Goal: Unclear: Browse casually

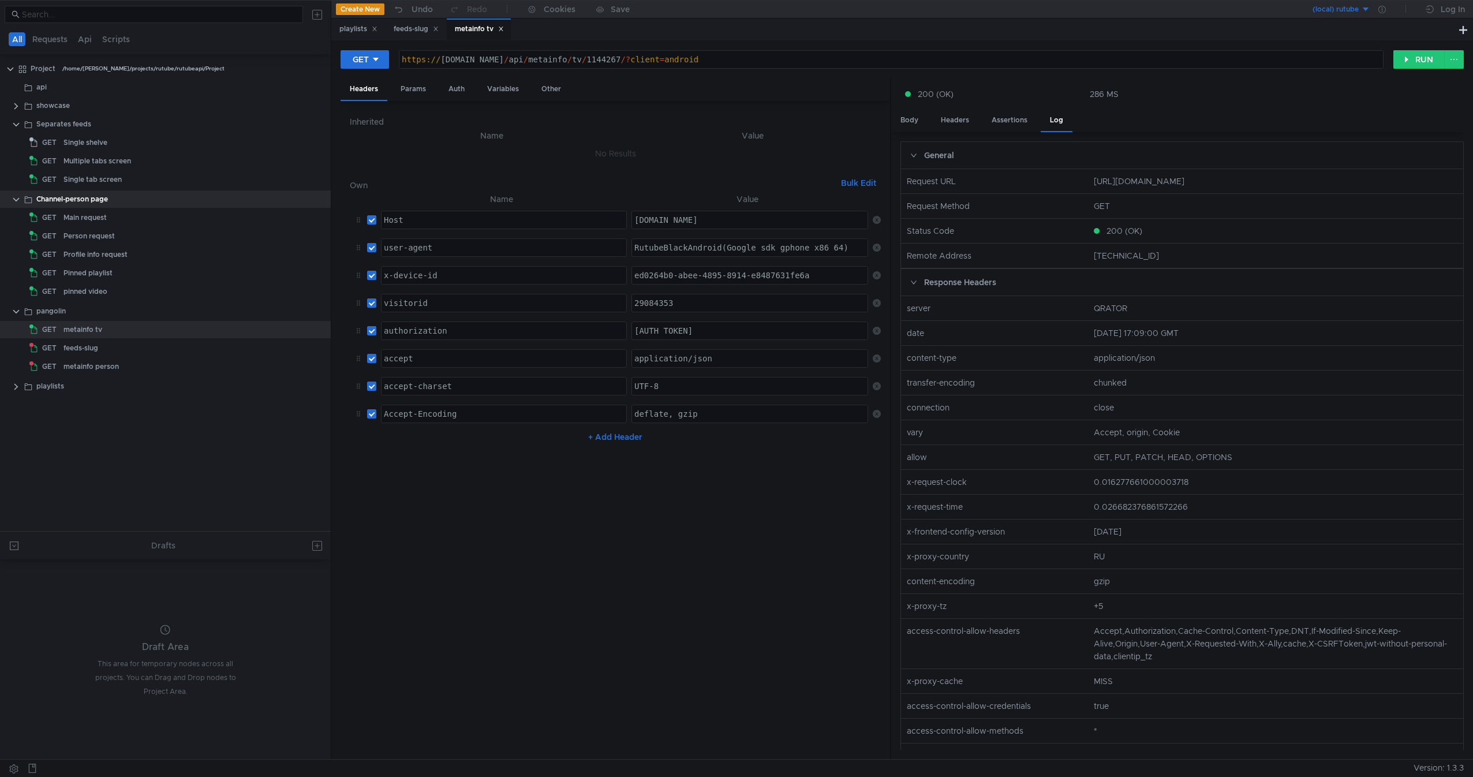
click at [760, 551] on nz-table "Name Value Host ההההההההההההההההההההההההההההההההההההההההההההההההההההההההההההההה…" at bounding box center [615, 471] width 531 height 558
